Goal: Task Accomplishment & Management: Use online tool/utility

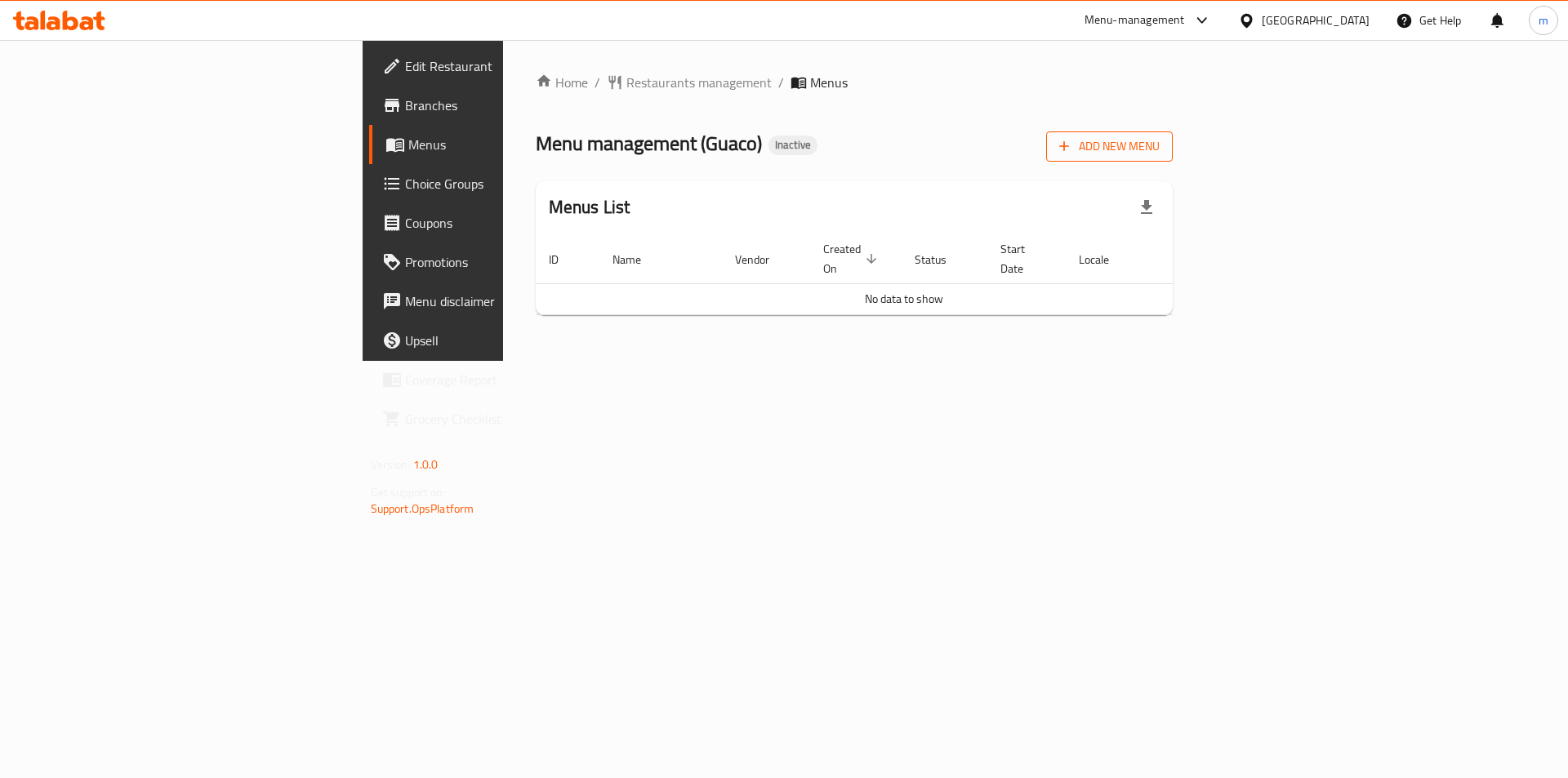
click at [1173, 132] on button "Add New Menu" at bounding box center [1109, 147] width 126 height 31
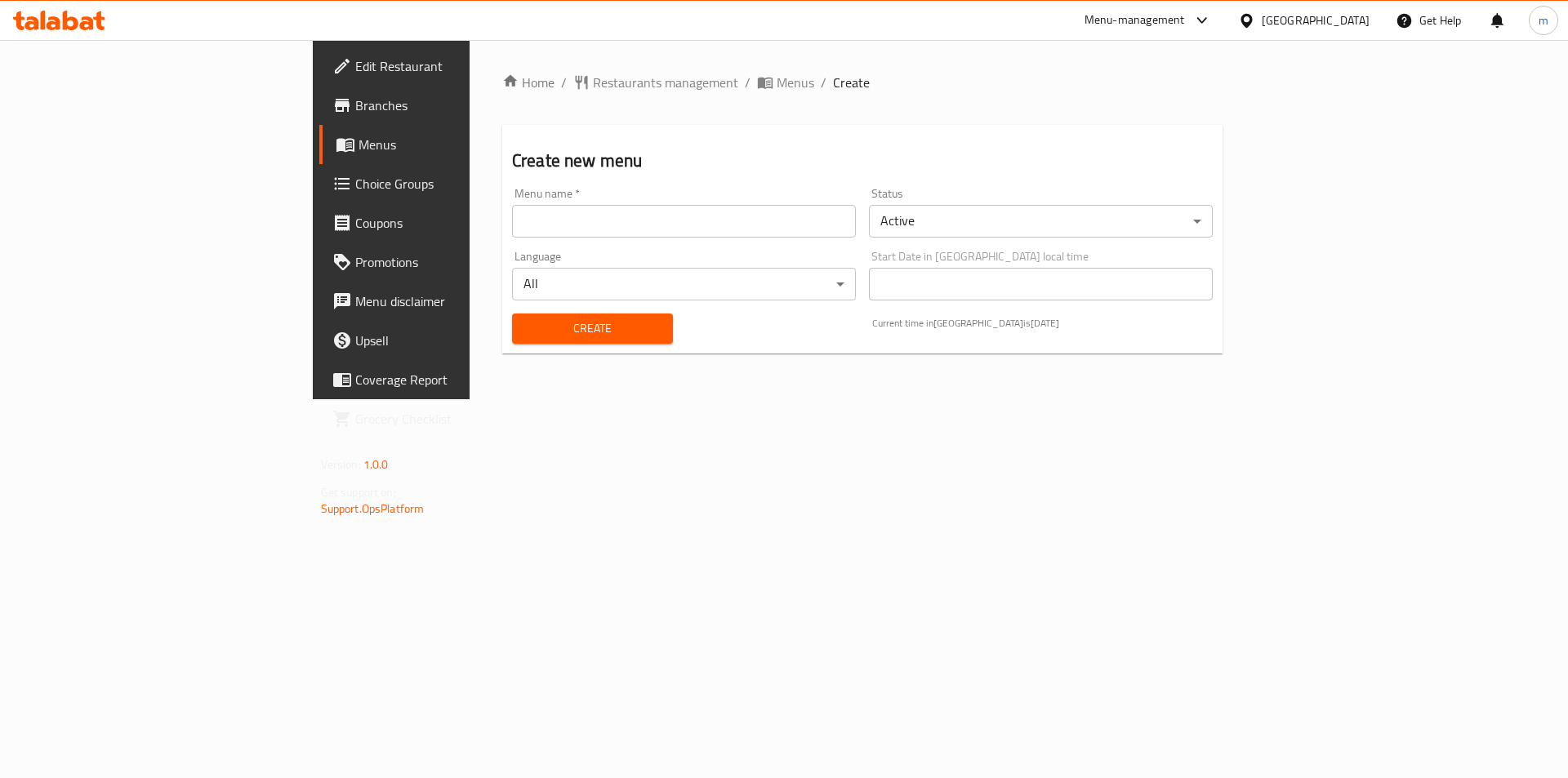
click at [585, 199] on div "Menu name   * Menu name *" at bounding box center [684, 212] width 344 height 50
click at [573, 206] on input "text" at bounding box center [684, 221] width 344 height 33
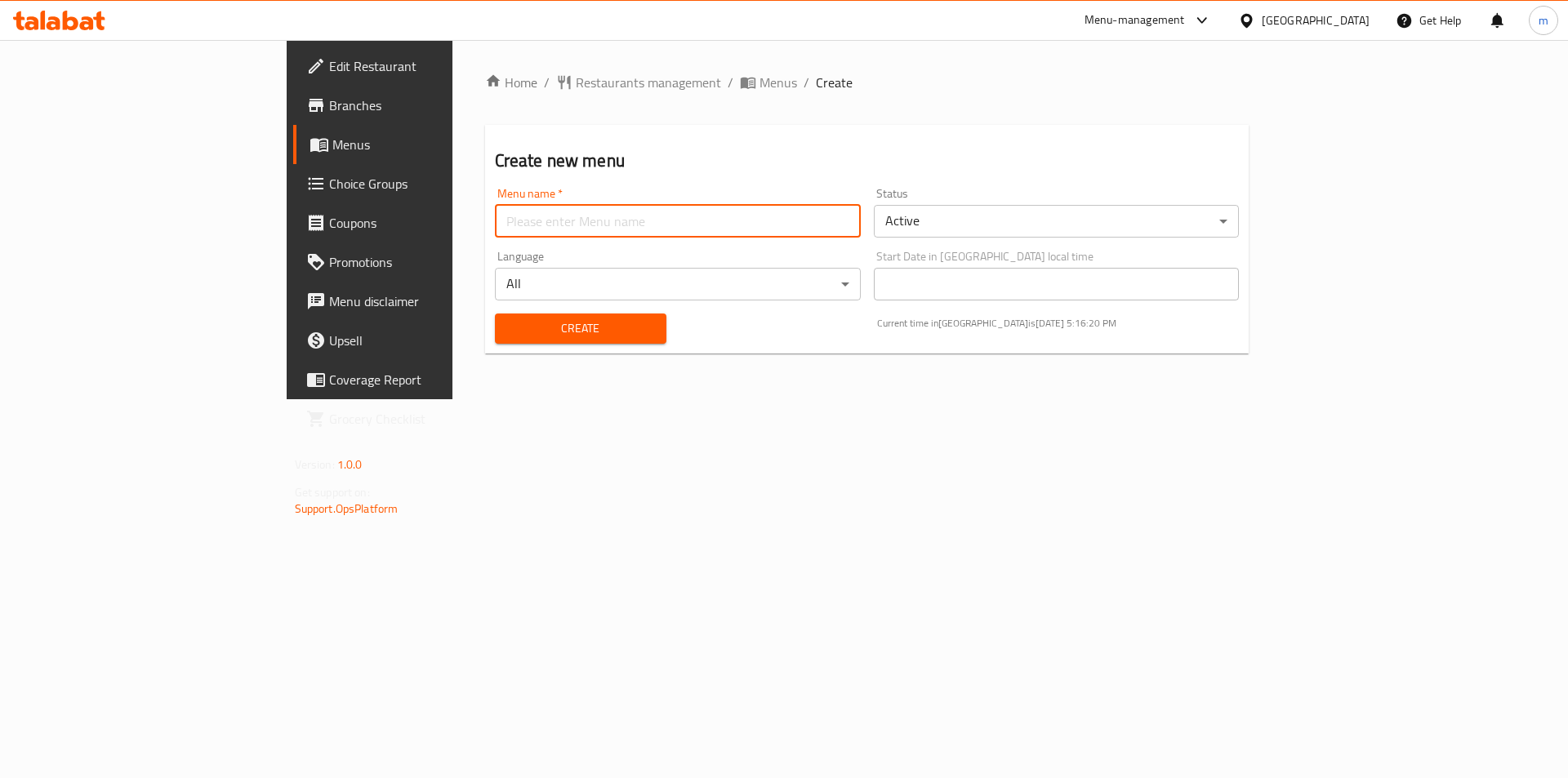
type input "Final Menu"
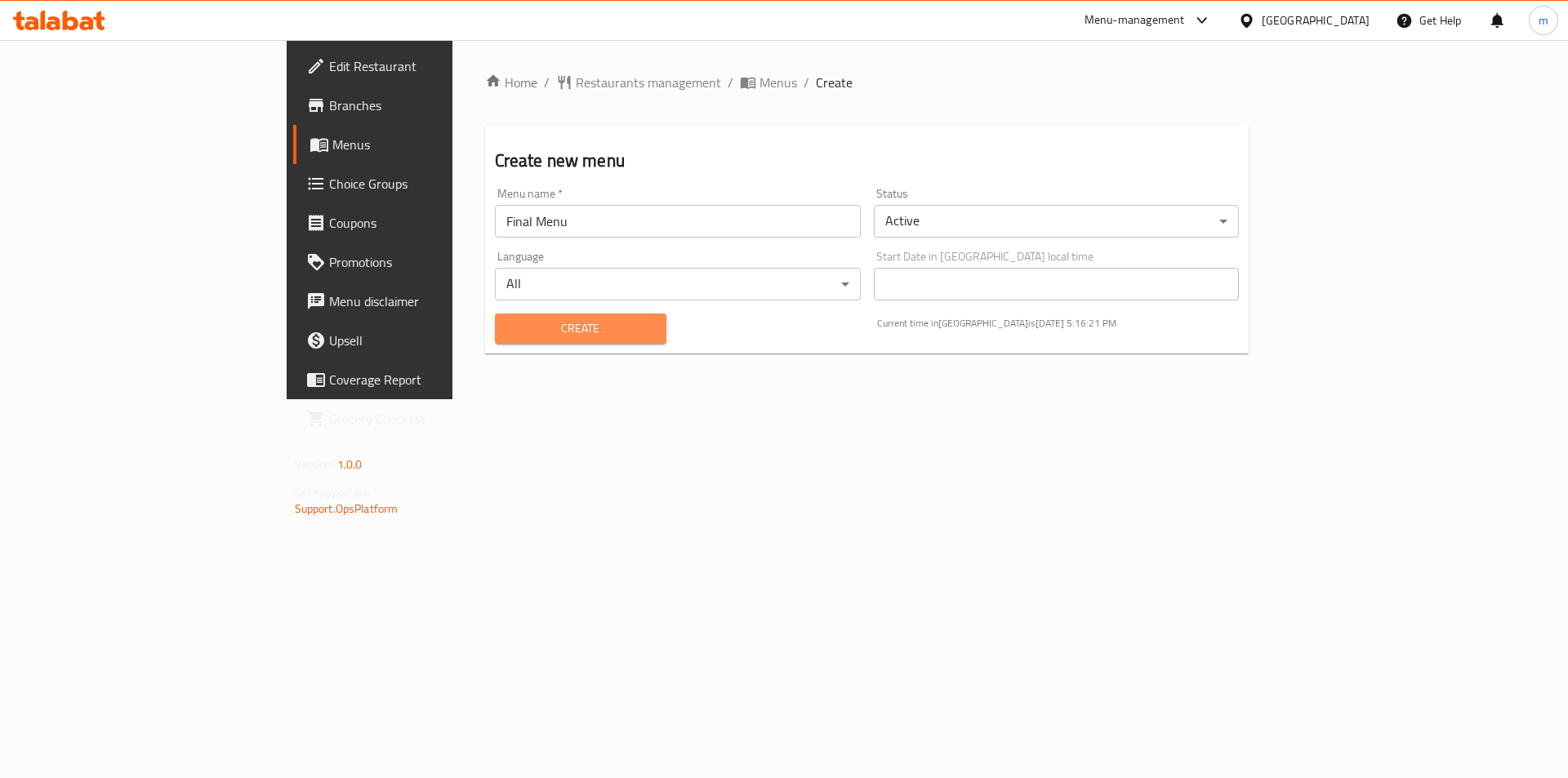
click at [508, 318] on span "Create" at bounding box center [580, 328] width 145 height 20
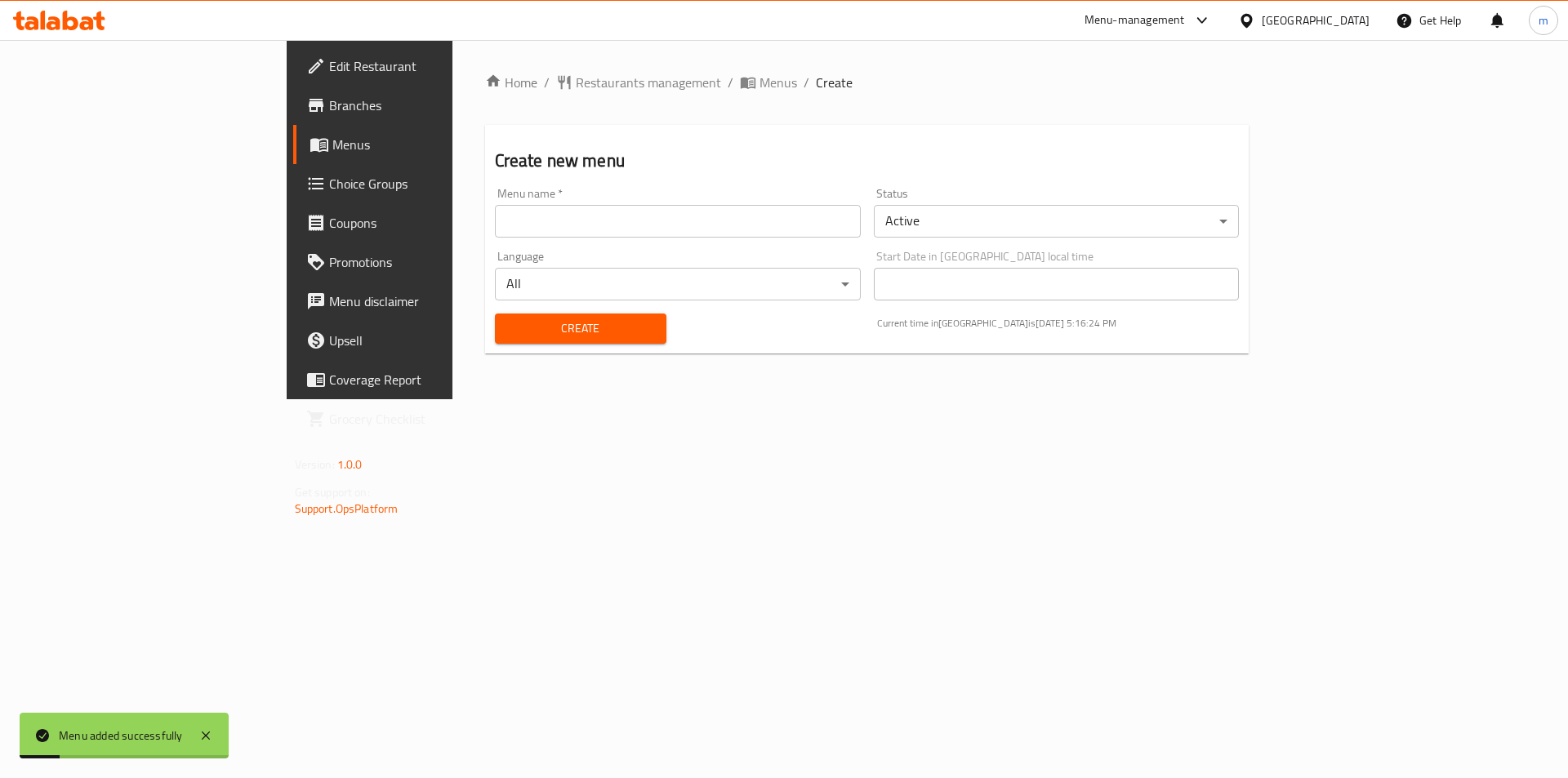
click at [333, 143] on span "Menus" at bounding box center [434, 144] width 204 height 20
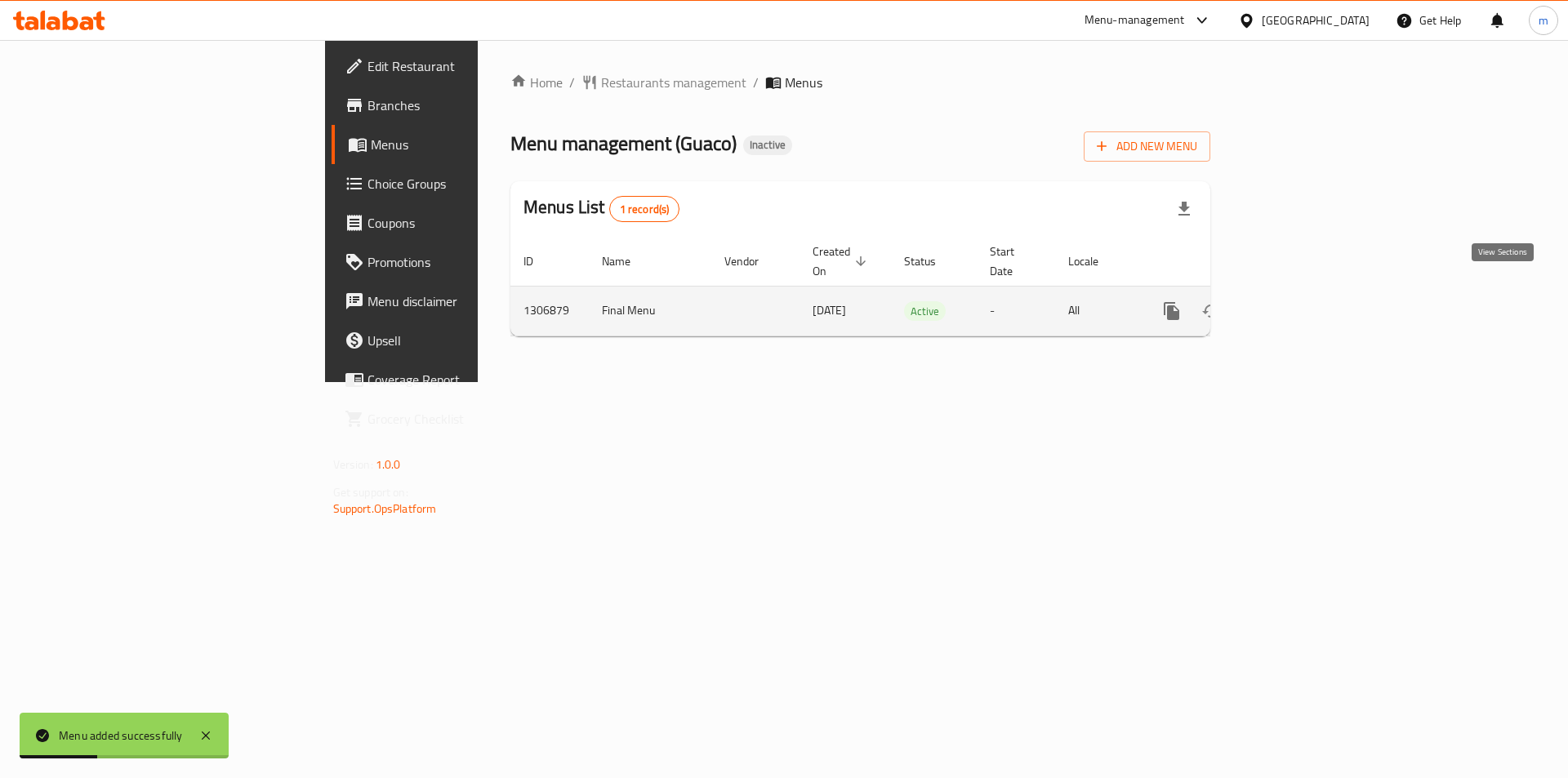
click at [1299, 301] on icon "enhanced table" at bounding box center [1289, 311] width 20 height 20
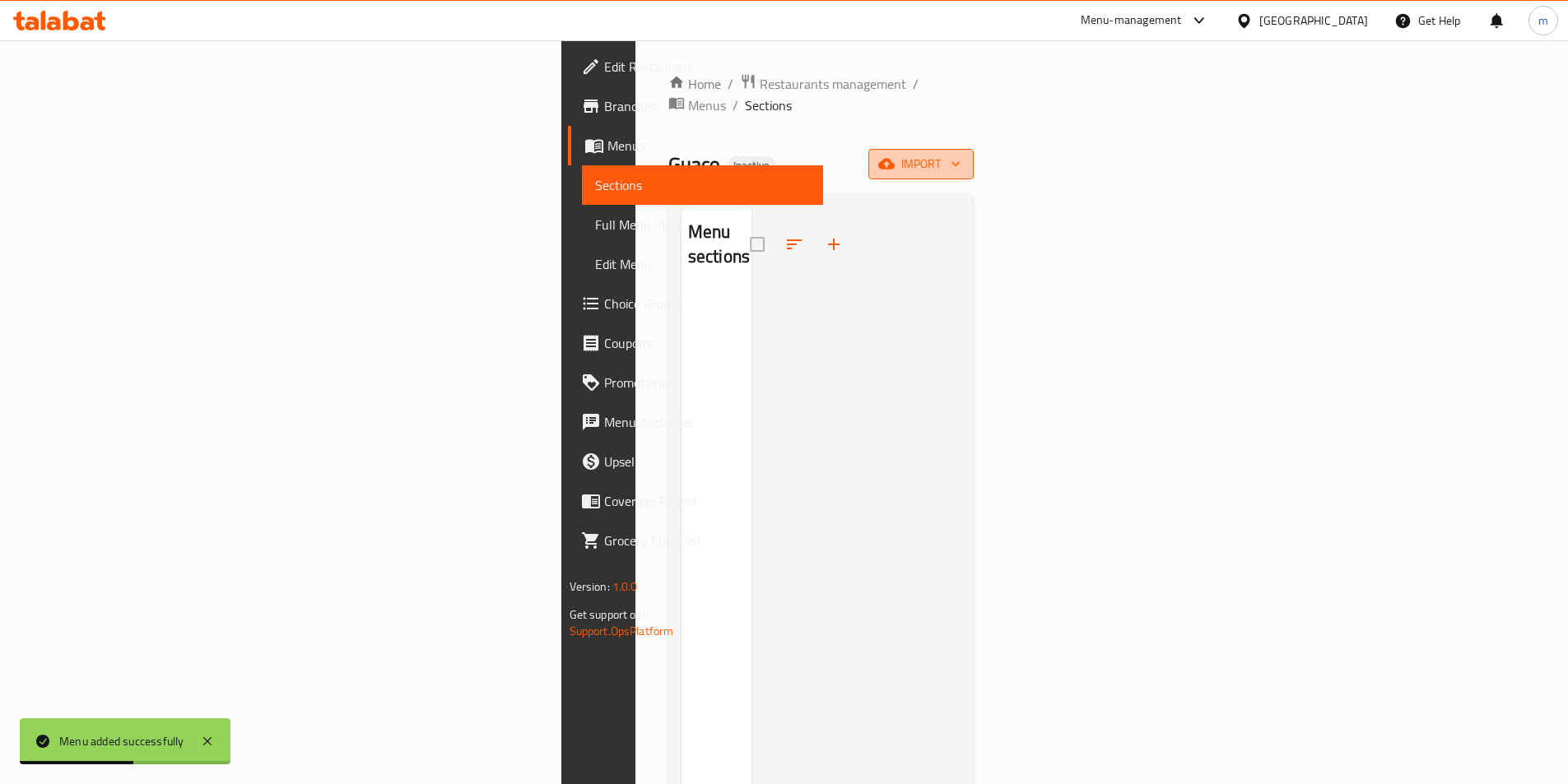
click at [960, 154] on span "import" at bounding box center [921, 164] width 79 height 21
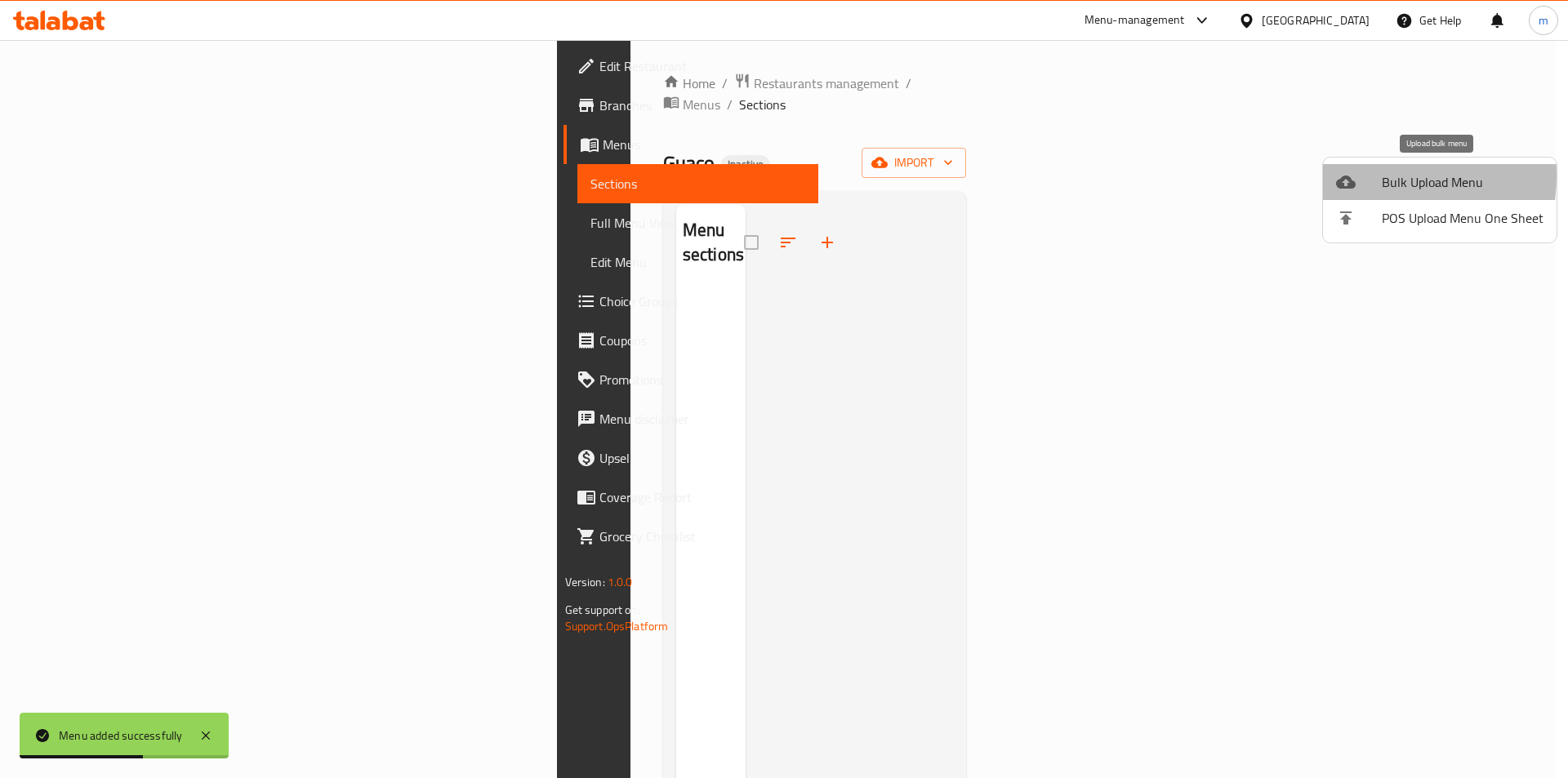
click at [1351, 176] on icon at bounding box center [1346, 182] width 20 height 20
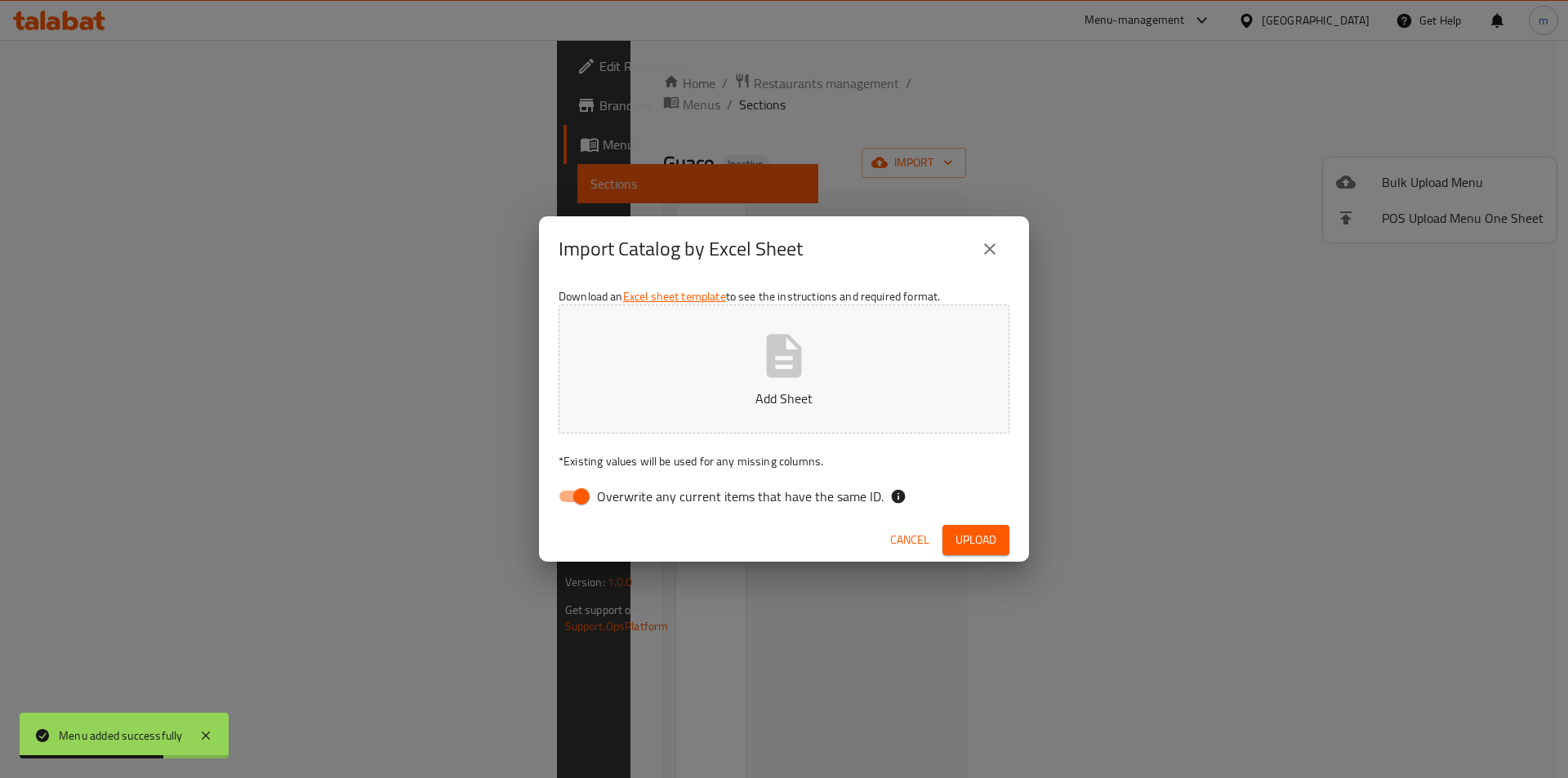
click at [584, 498] on input "Overwrite any current items that have the same ID." at bounding box center [581, 496] width 93 height 31
checkbox input "false"
click at [665, 421] on button "Add Sheet" at bounding box center [783, 369] width 451 height 129
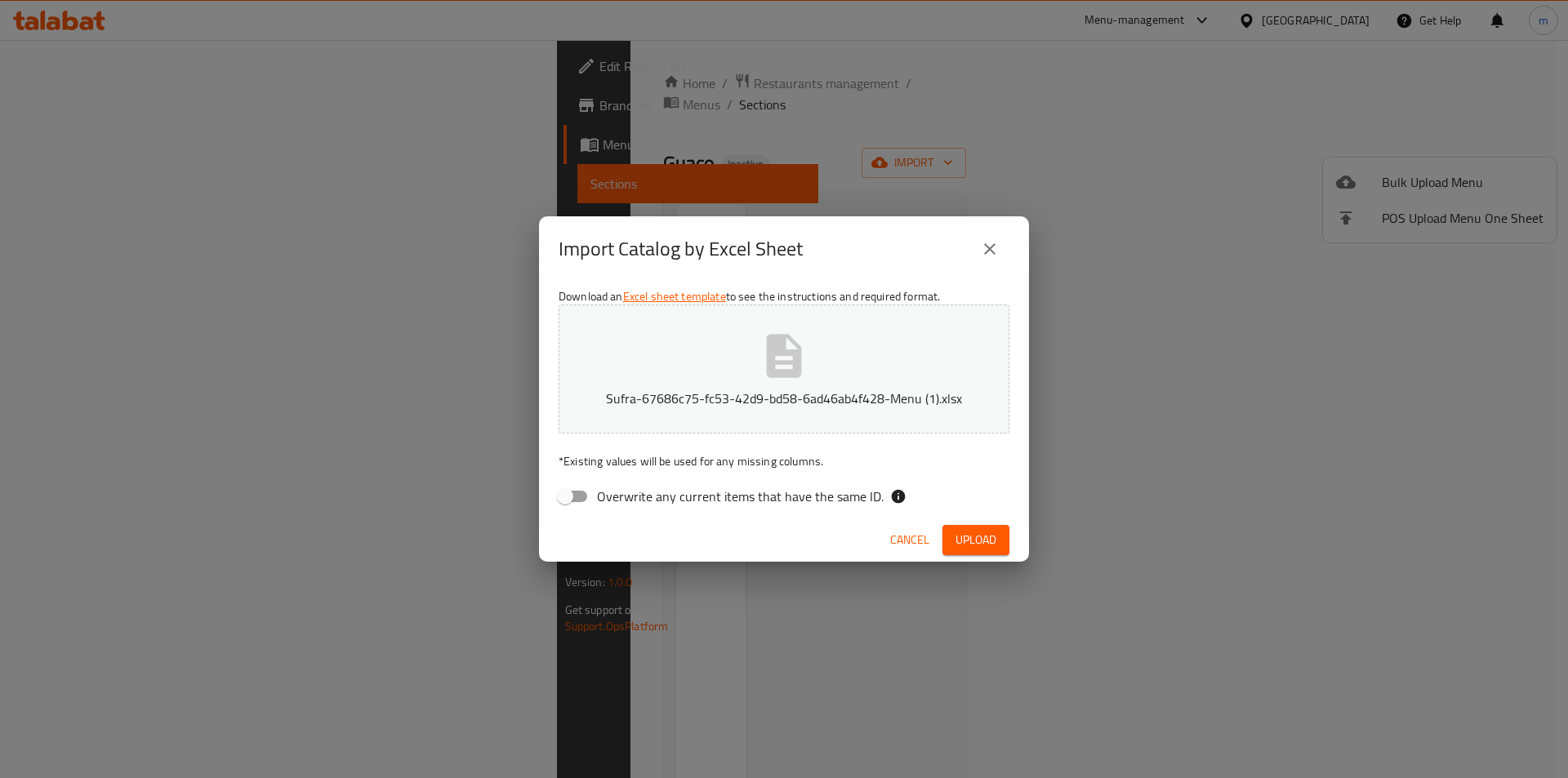
click at [980, 536] on span "Upload" at bounding box center [976, 540] width 41 height 20
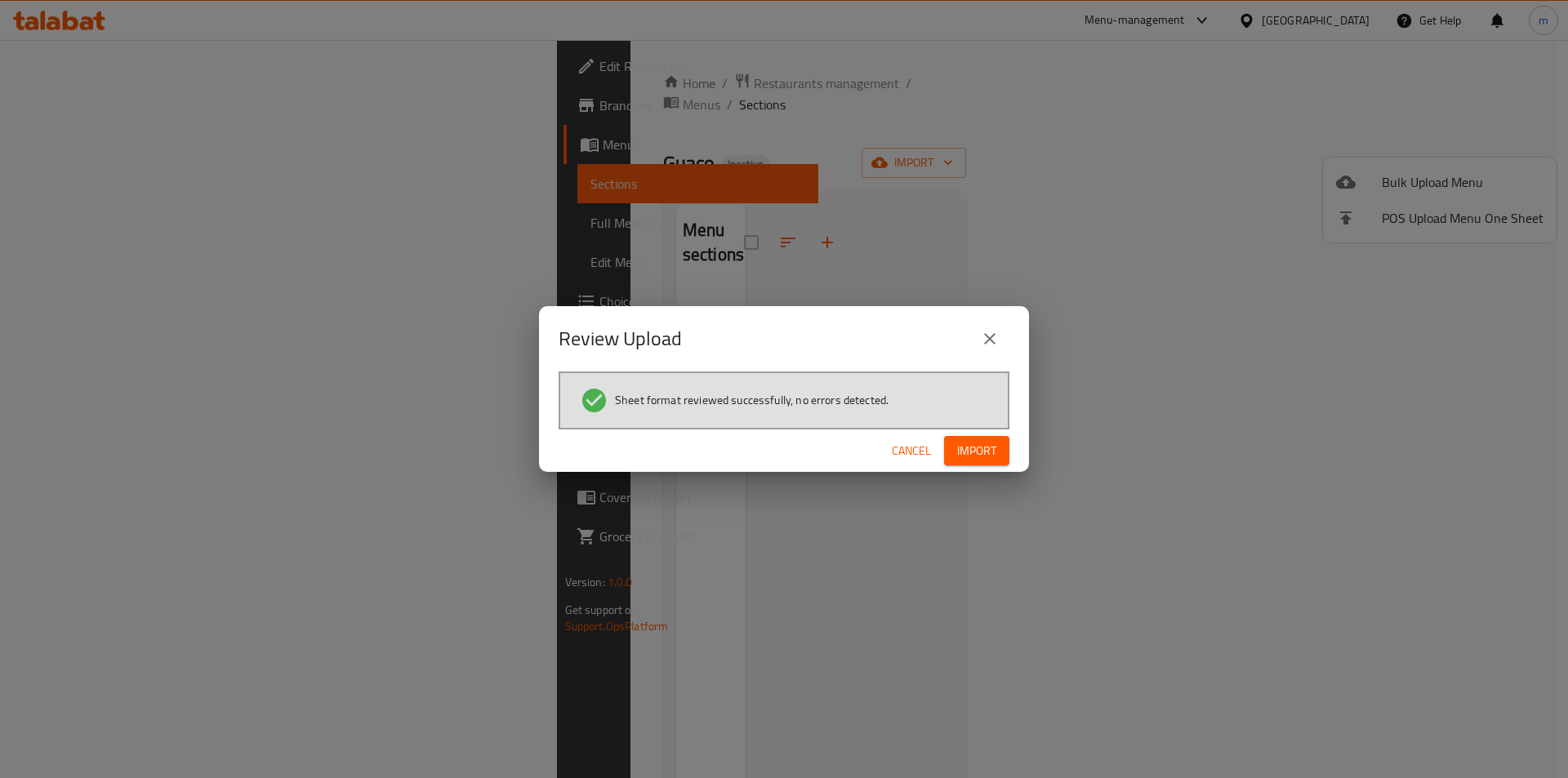
click at [968, 450] on span "Import" at bounding box center [977, 451] width 39 height 20
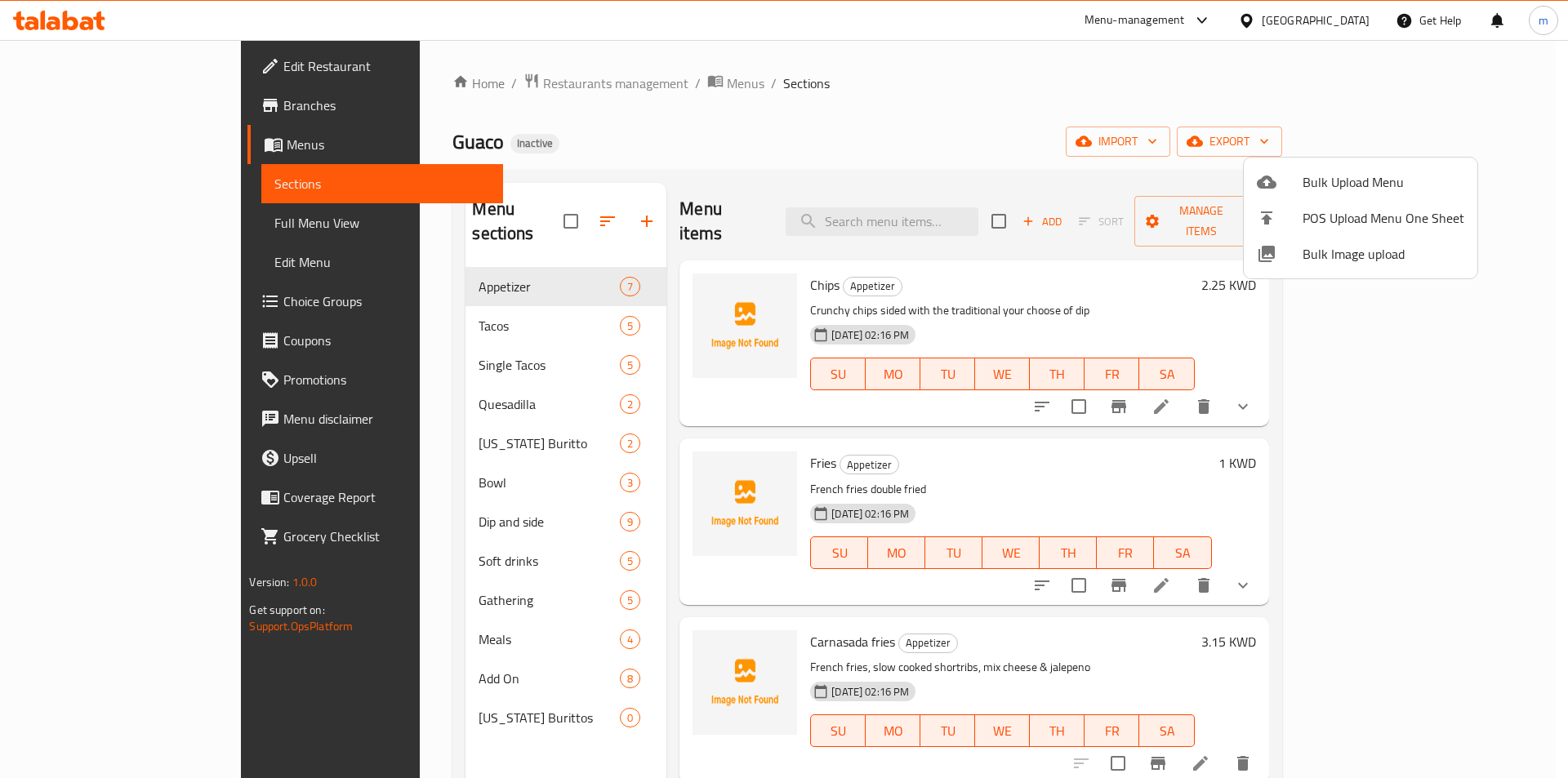
click at [120, 194] on div at bounding box center [784, 389] width 1568 height 778
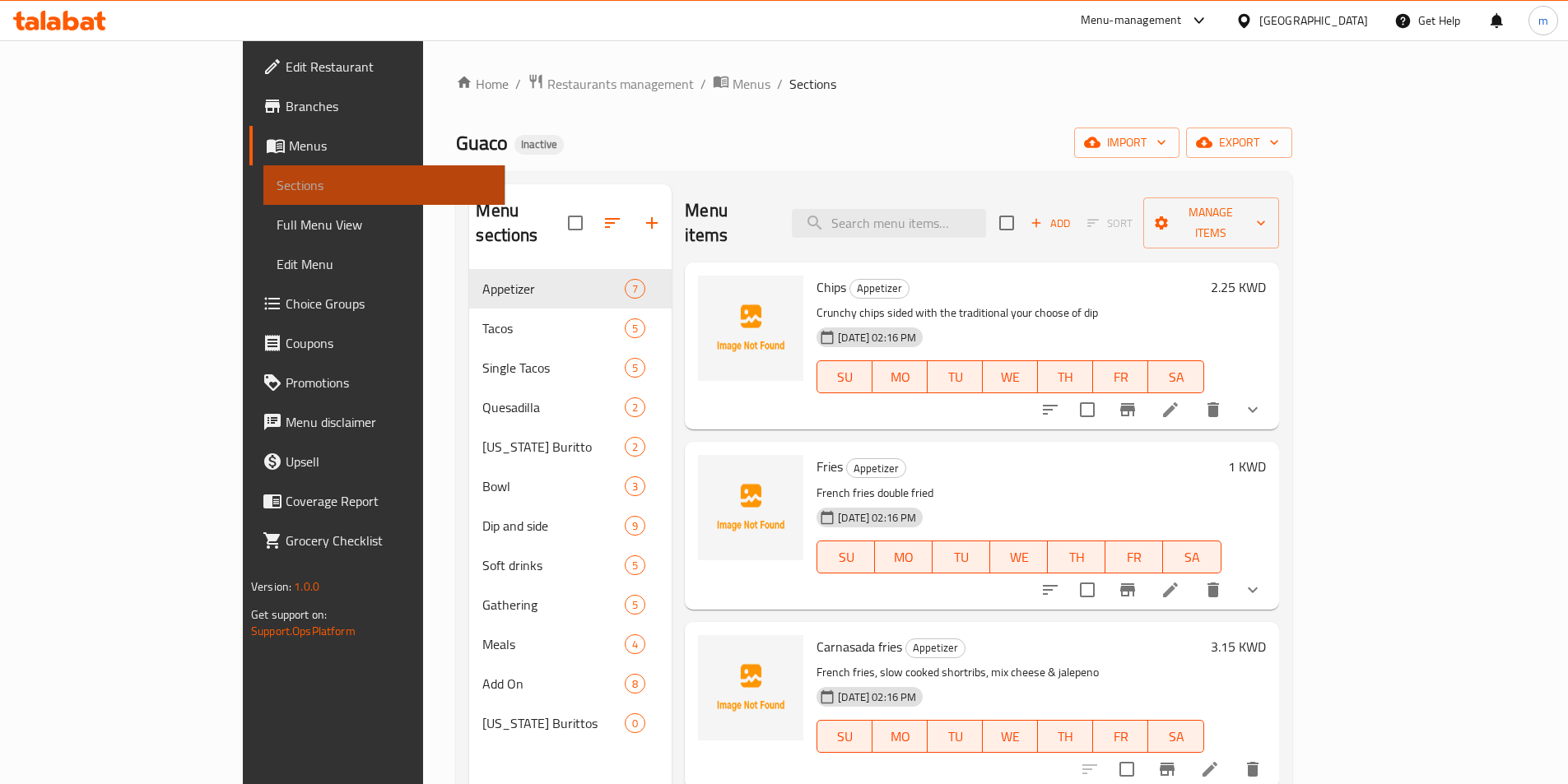
click at [263, 196] on link "Sections" at bounding box center [384, 185] width 241 height 39
click at [1279, 150] on span "export" at bounding box center [1238, 143] width 80 height 21
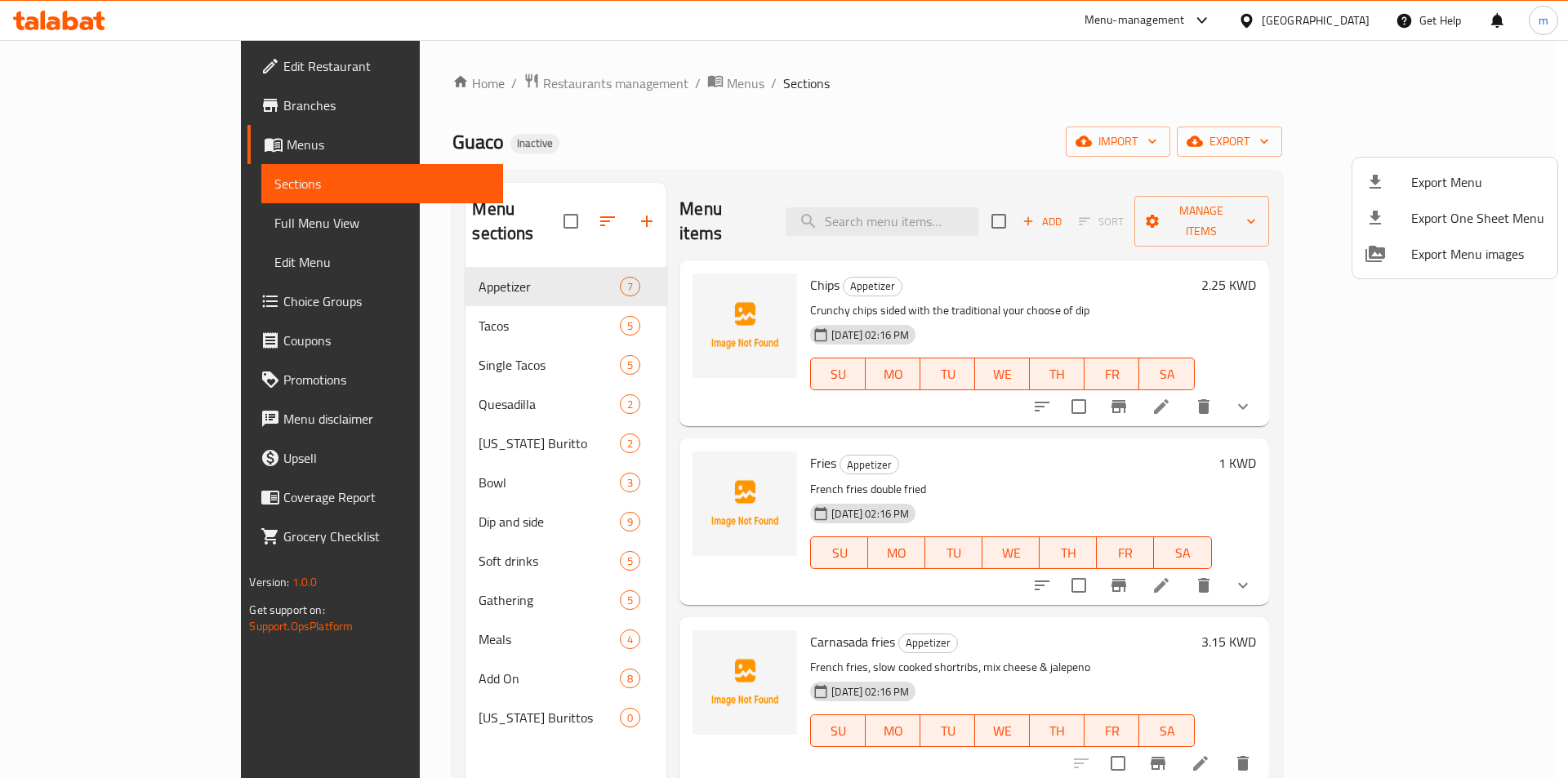
click at [1424, 174] on span "Export Menu" at bounding box center [1477, 182] width 133 height 20
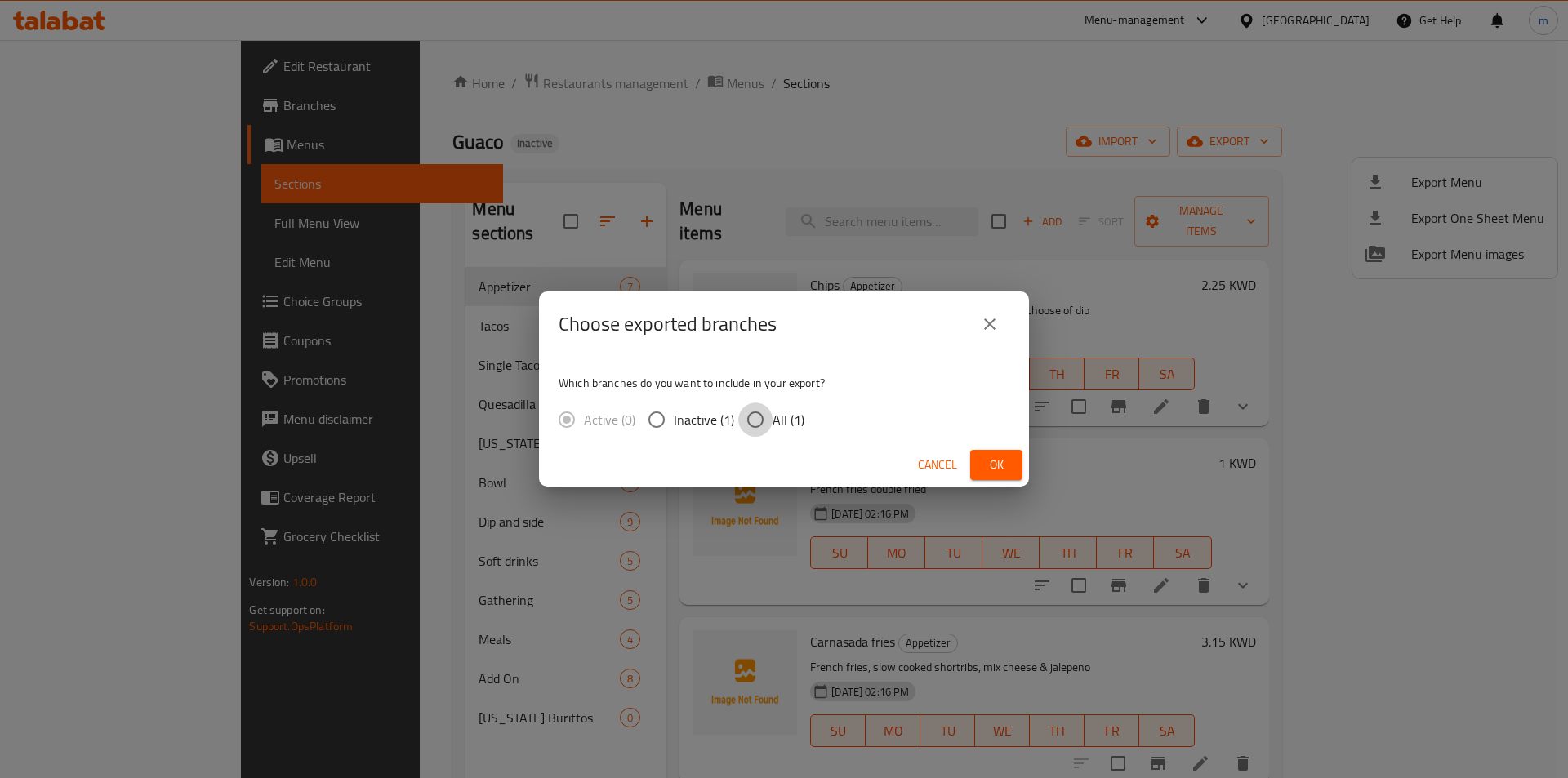
click at [754, 418] on input "All (1)" at bounding box center [755, 420] width 34 height 34
radio input "true"
click at [990, 448] on div "Cancel Ok" at bounding box center [784, 465] width 490 height 43
click at [993, 460] on span "Ok" at bounding box center [996, 465] width 26 height 20
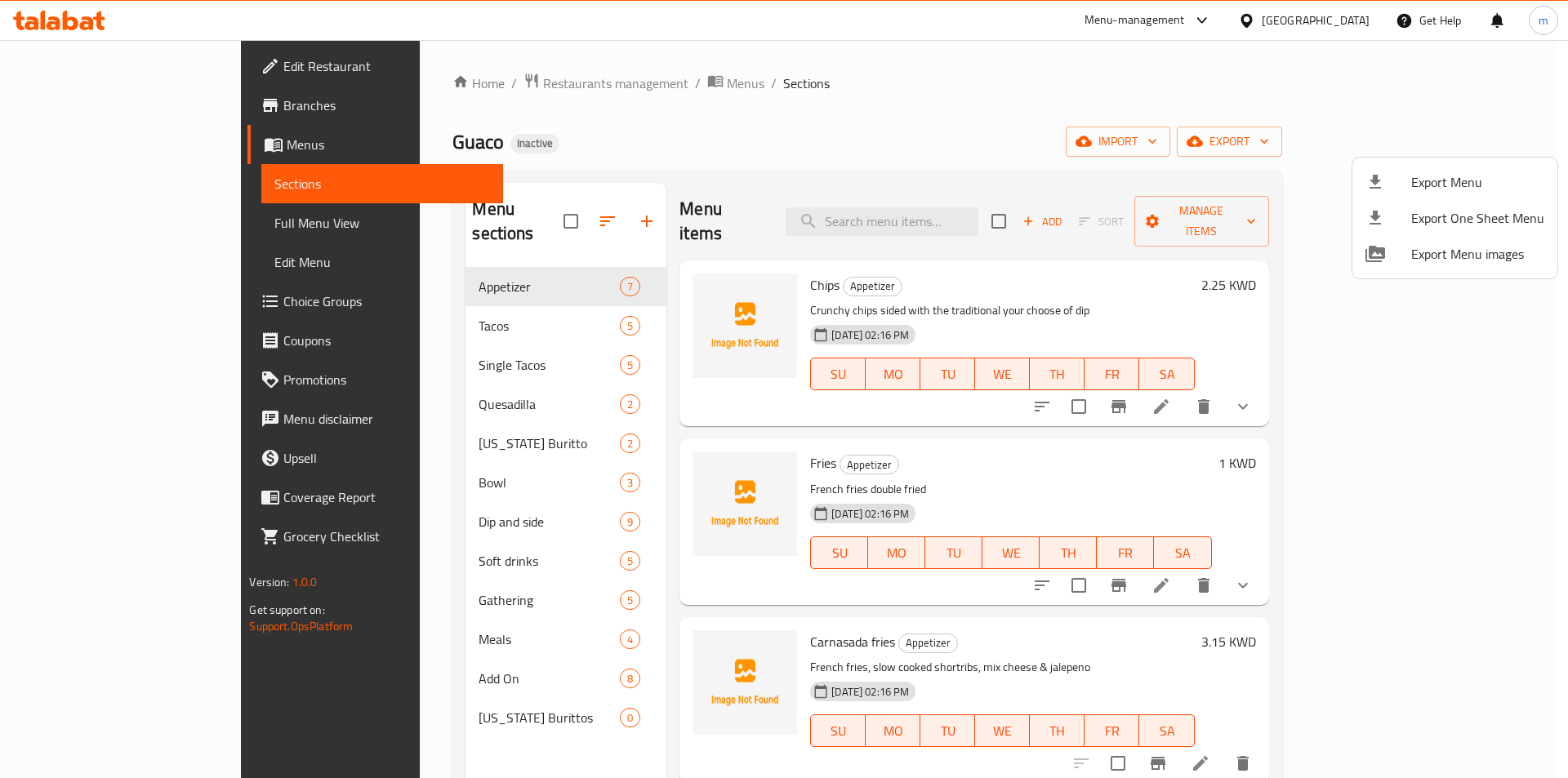
click at [131, 222] on div at bounding box center [784, 389] width 1568 height 778
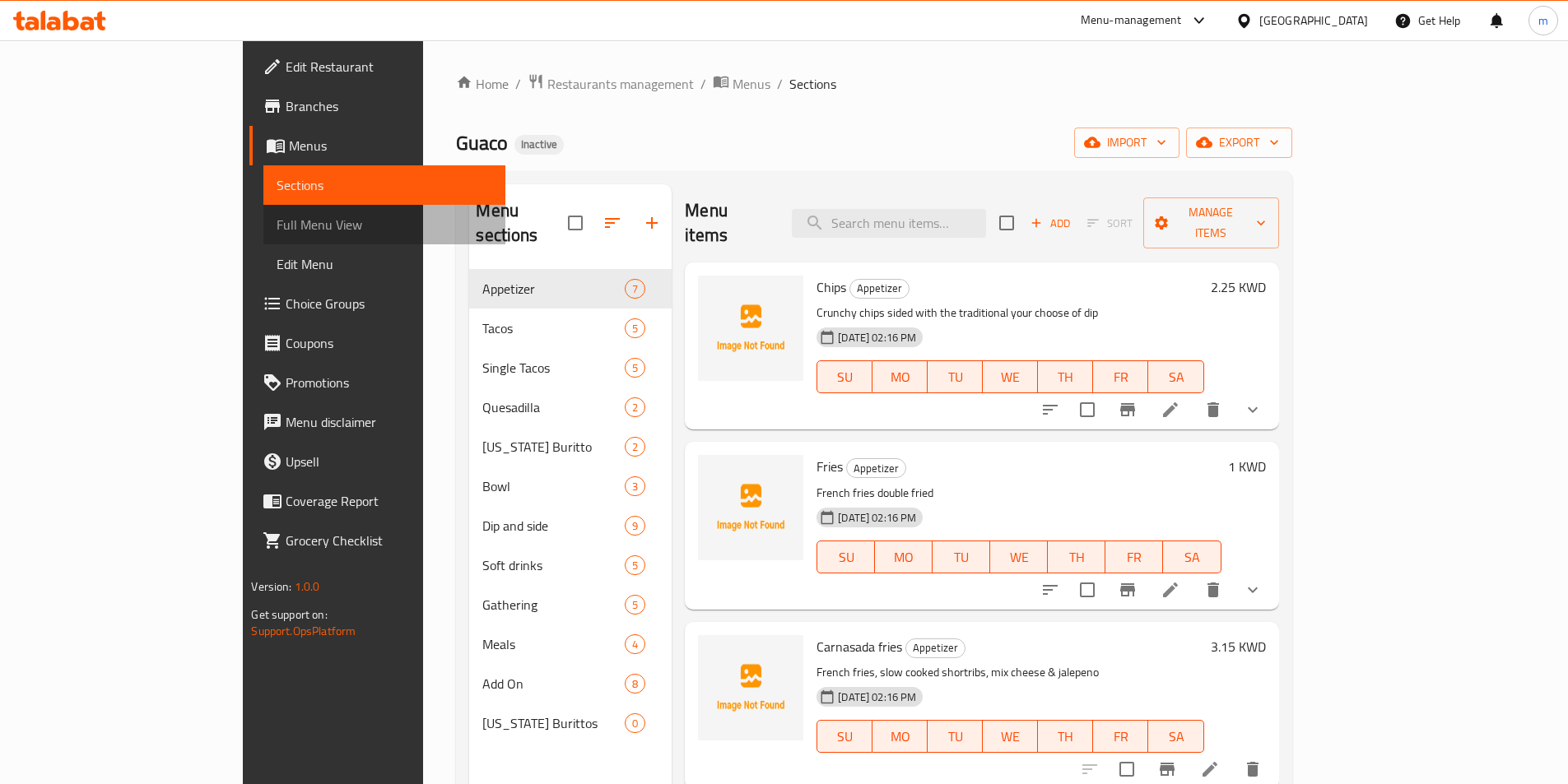
click at [276, 224] on span "Full Menu View" at bounding box center [383, 224] width 215 height 20
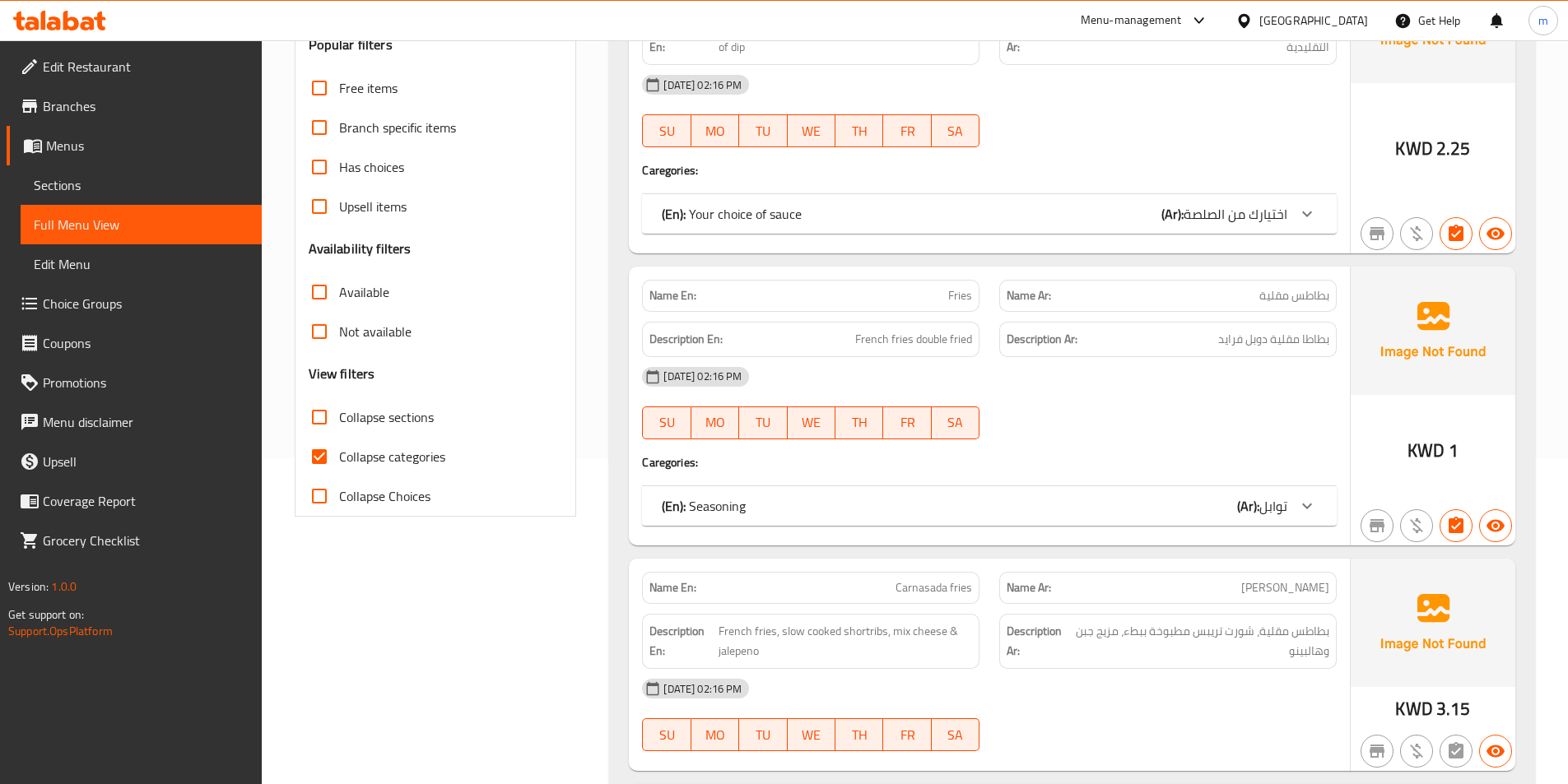
scroll to position [411, 0]
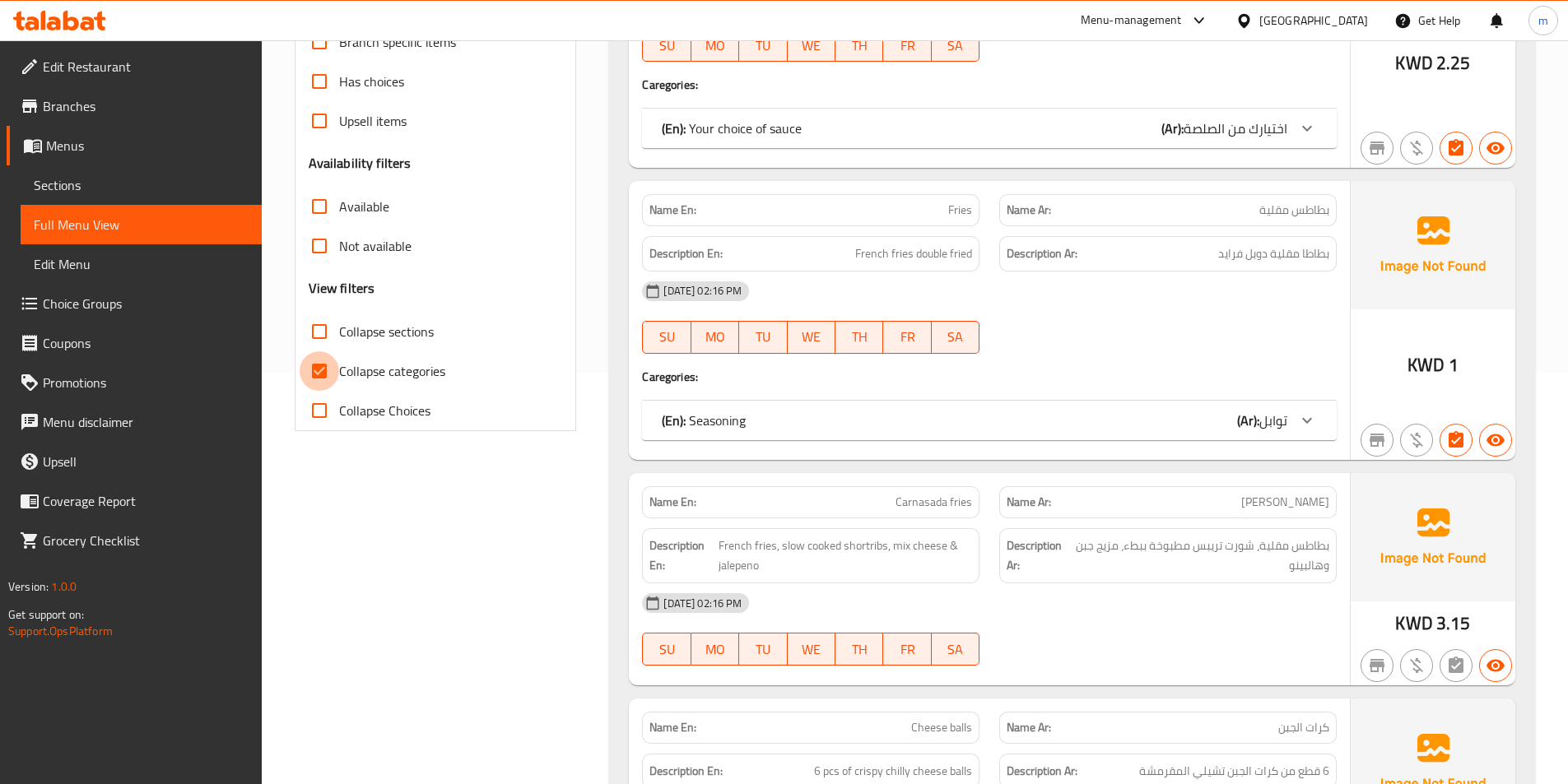
click at [309, 372] on input "Collapse categories" at bounding box center [319, 371] width 39 height 39
checkbox input "false"
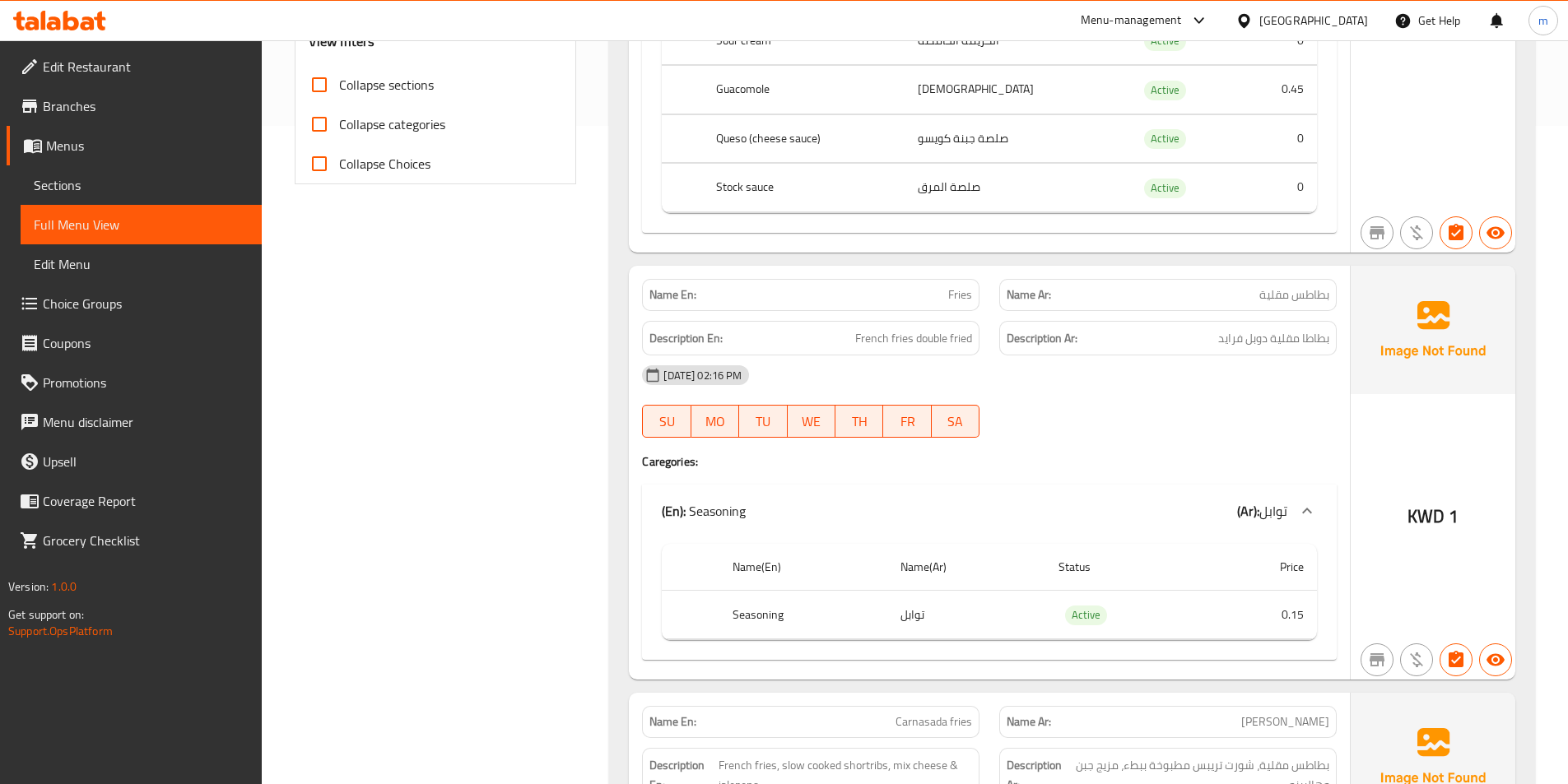
scroll to position [740, 0]
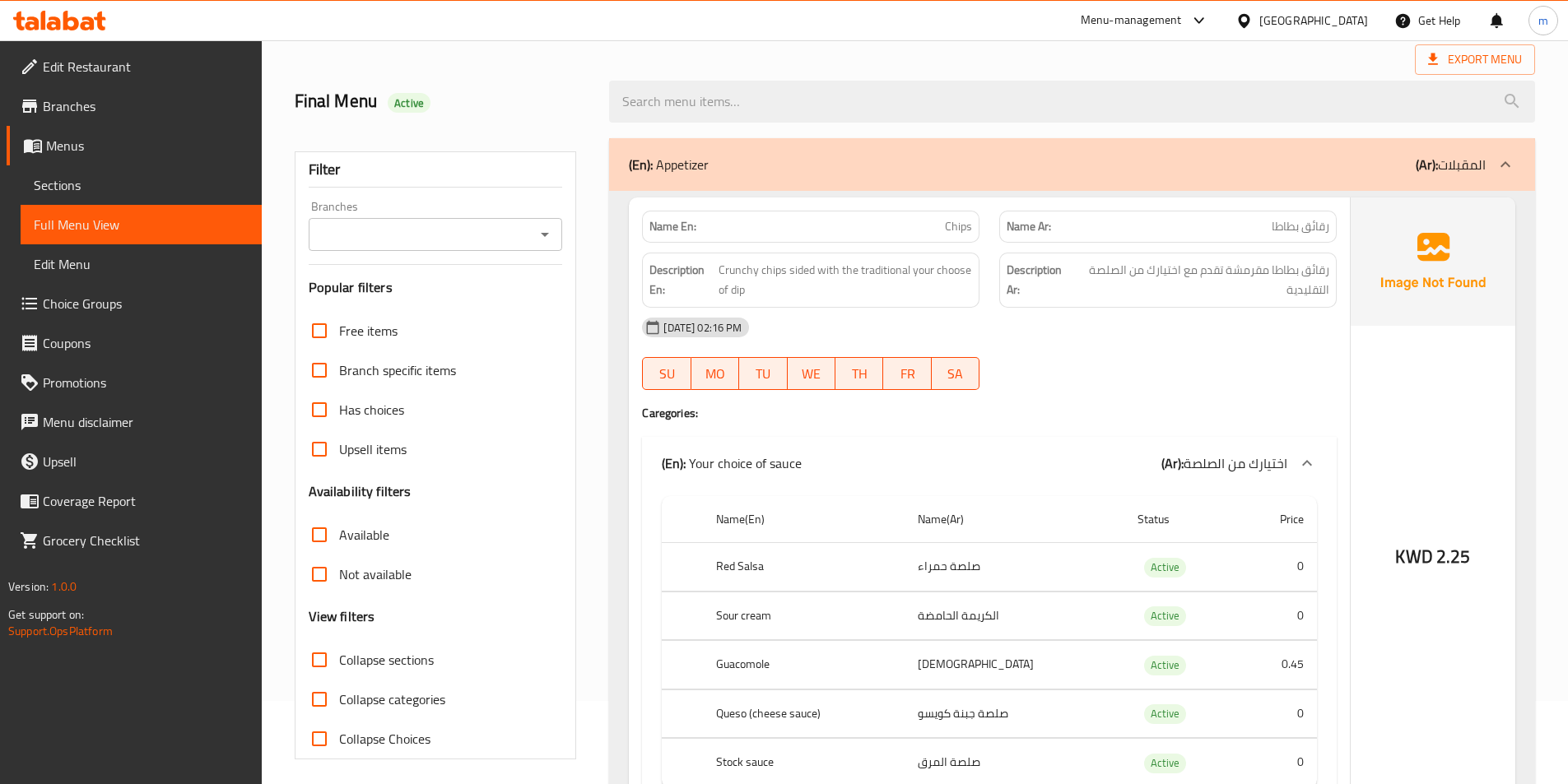
scroll to position [82, 0]
